Goal: Task Accomplishment & Management: Complete application form

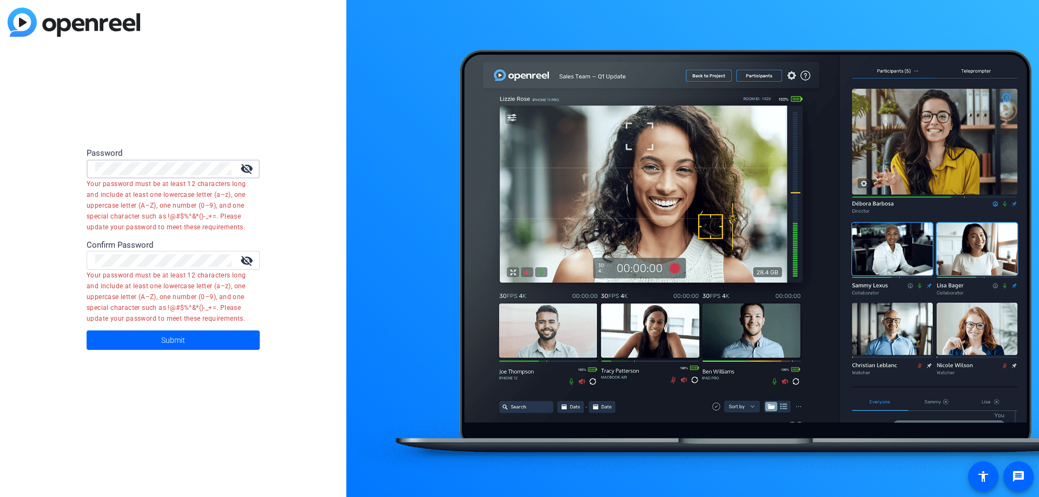
click at [73, 169] on div "Password visibility_off Your password must be at least 12 characters long and i…" at bounding box center [173, 248] width 346 height 497
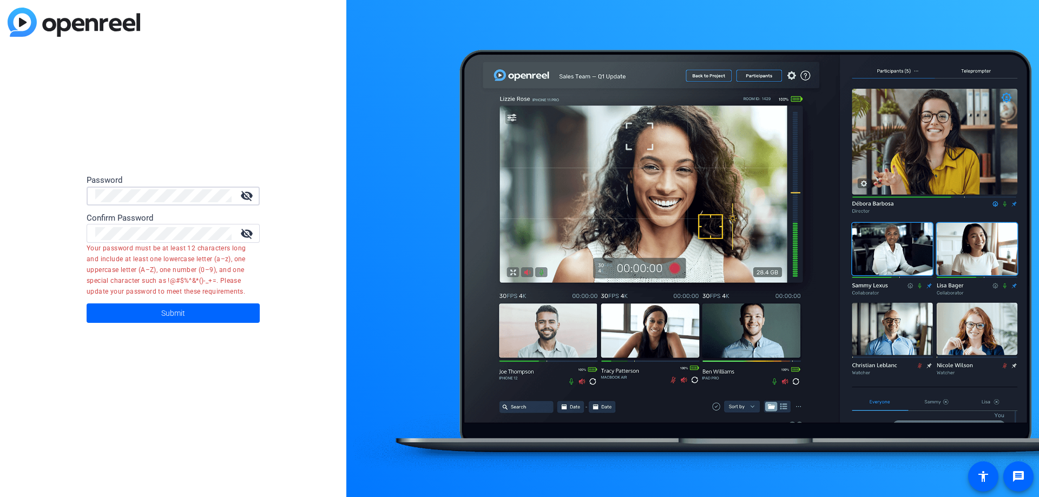
click at [147, 128] on div "Password visibility_off Confirm Password visibility_off Your password must be a…" at bounding box center [173, 248] width 346 height 497
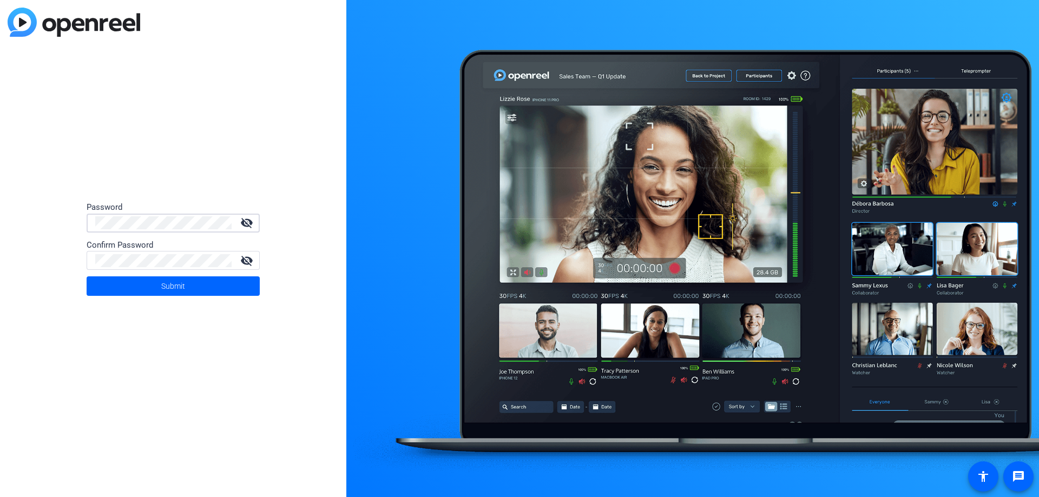
click at [83, 334] on div "Password visibility_off Confirm Password visibility_off Submit" at bounding box center [173, 248] width 346 height 497
click at [97, 362] on div "Password visibility_off Confirm Password visibility_off Submit" at bounding box center [173, 248] width 346 height 497
click at [161, 289] on button "Submit" at bounding box center [173, 285] width 173 height 19
